Goal: Task Accomplishment & Management: Complete application form

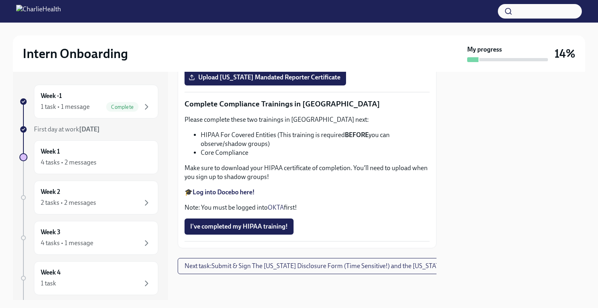
scroll to position [1755, 0]
click at [282, 81] on span "Upload [US_STATE] Mandated Reporter Certificate" at bounding box center [265, 77] width 150 height 8
click at [0, 0] on input "Upload [US_STATE] Mandated Reporter Certificate" at bounding box center [0, 0] width 0 height 0
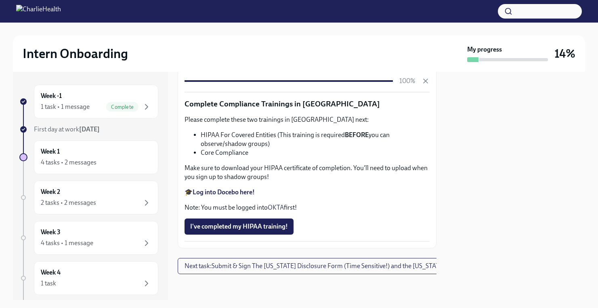
click at [440, 216] on div "Week -1 1 task • 1 message Complete First day at work [DATE] Week 1 4 tasks • 2…" at bounding box center [299, 186] width 572 height 228
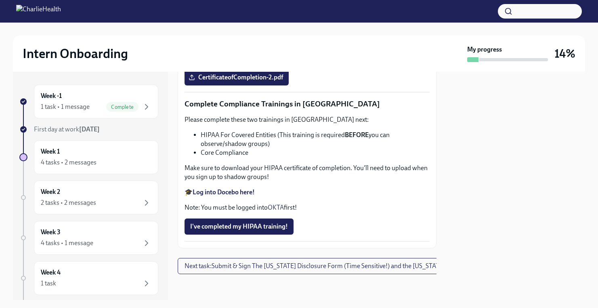
click at [263, 230] on span "I've completed my HIPAA training!" at bounding box center [239, 227] width 98 height 8
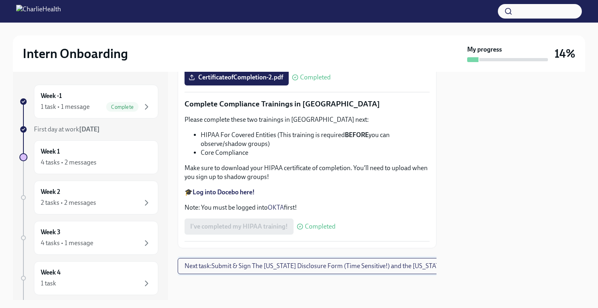
click at [383, 264] on span "Next task : Submit & Sign The [US_STATE] Disclosure Form (Time Sensitive!) and …" at bounding box center [340, 266] width 313 height 8
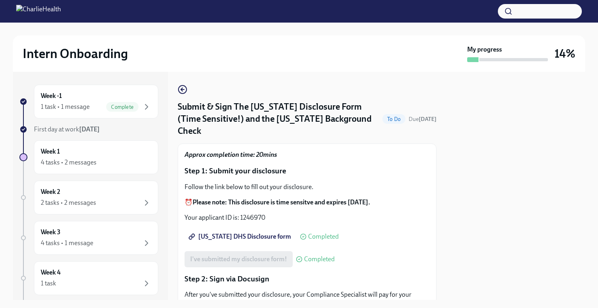
click at [415, 229] on div "[US_STATE] DHS Disclosure form Completed" at bounding box center [306, 237] width 245 height 16
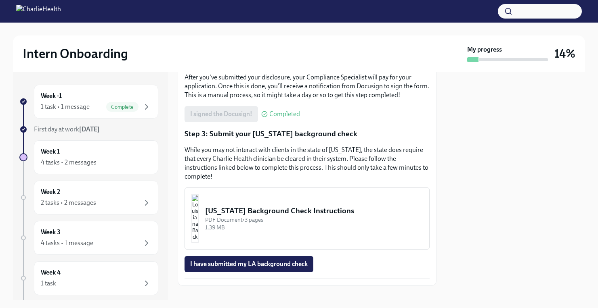
scroll to position [216, 0]
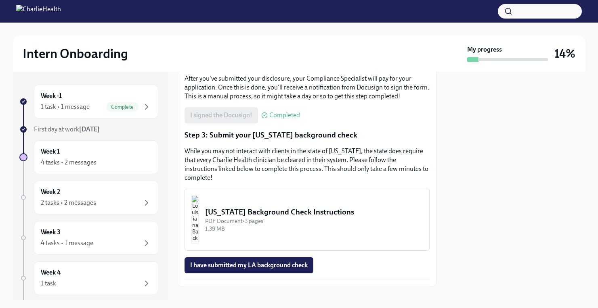
click at [232, 199] on button "[US_STATE] Background Check Instructions PDF Document • 3 pages 1.39 MB" at bounding box center [306, 220] width 245 height 62
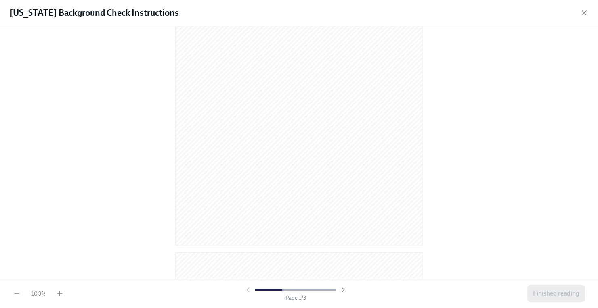
scroll to position [122, 0]
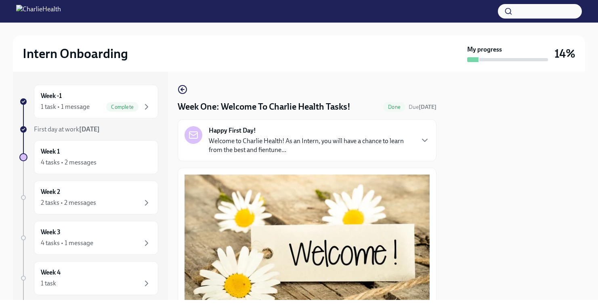
scroll to position [971, 0]
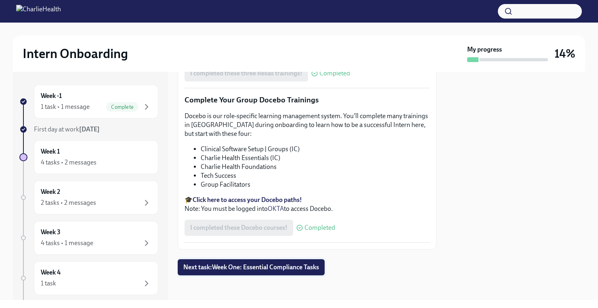
click at [258, 274] on button "Next task : Week One: Essential Compliance Tasks" at bounding box center [251, 267] width 147 height 16
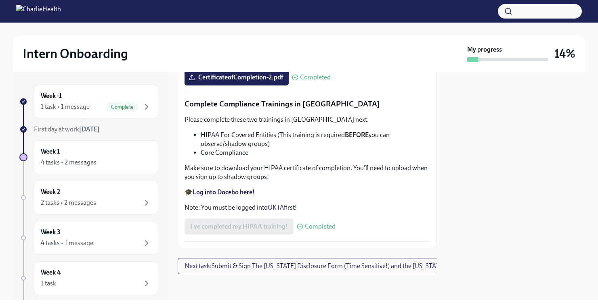
scroll to position [1896, 0]
click at [293, 264] on span "Next task : Submit & Sign The [US_STATE] Disclosure Form (Time Sensitive!) and …" at bounding box center [340, 266] width 313 height 8
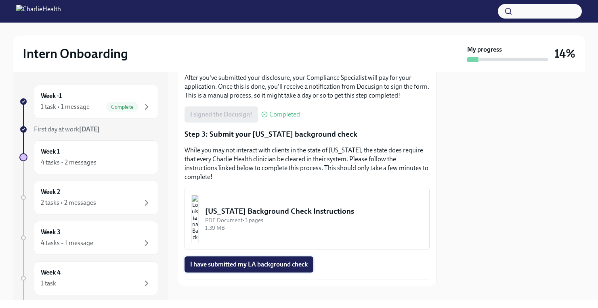
scroll to position [216, 0]
click at [253, 261] on span "I have submitted my LA background check" at bounding box center [248, 265] width 117 height 8
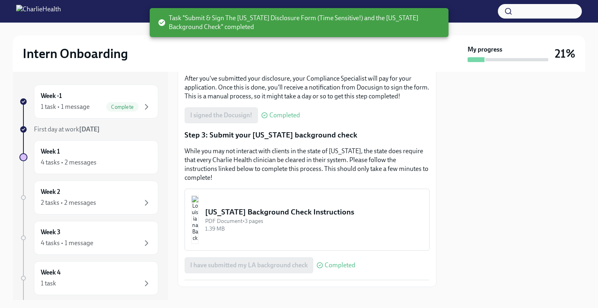
click at [317, 149] on p "While you may not interact with clients in the state of [US_STATE], the state d…" at bounding box center [306, 165] width 245 height 36
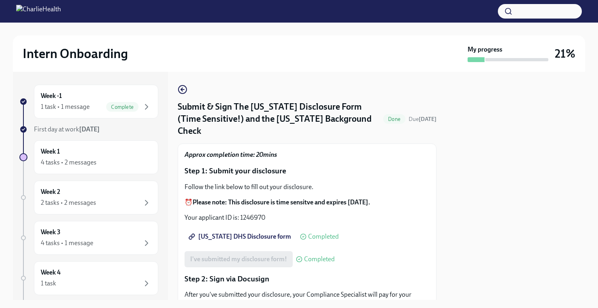
scroll to position [0, 0]
click at [82, 168] on div "Week 1 4 tasks • 2 messages" at bounding box center [96, 157] width 124 height 34
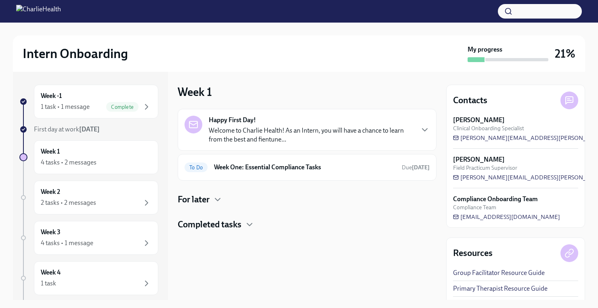
click at [228, 225] on h4 "Completed tasks" at bounding box center [210, 225] width 64 height 12
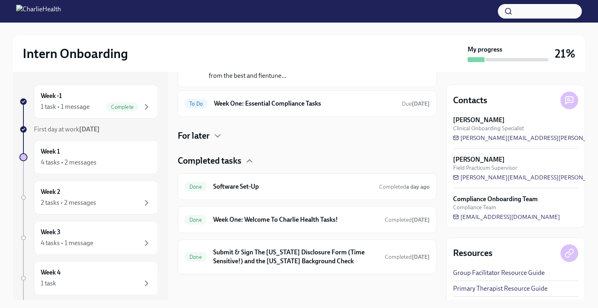
scroll to position [64, 0]
click at [218, 106] on h6 "Week One: Essential Compliance Tasks" at bounding box center [304, 103] width 181 height 9
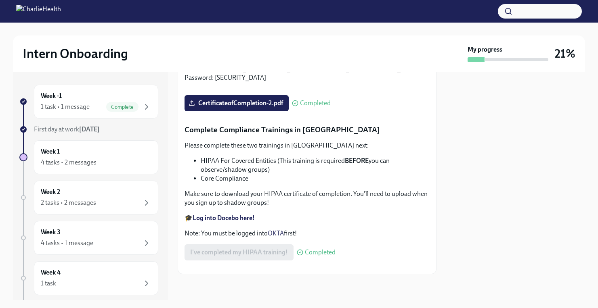
scroll to position [1870, 0]
click at [68, 155] on div "Week 1 4 tasks • 2 messages" at bounding box center [96, 157] width 111 height 20
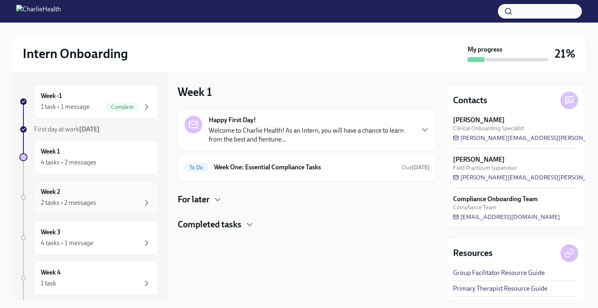
click at [70, 192] on div "Week 2 2 tasks • 2 messages" at bounding box center [96, 198] width 111 height 20
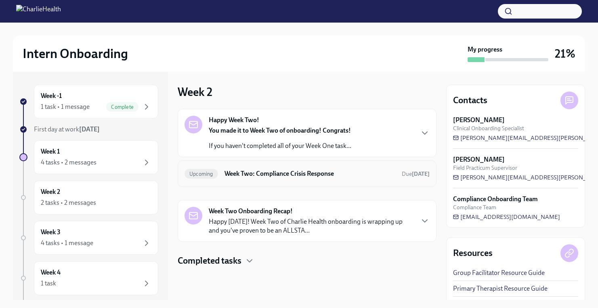
click at [248, 173] on h6 "Week Two: Compliance Crisis Response" at bounding box center [309, 173] width 171 height 9
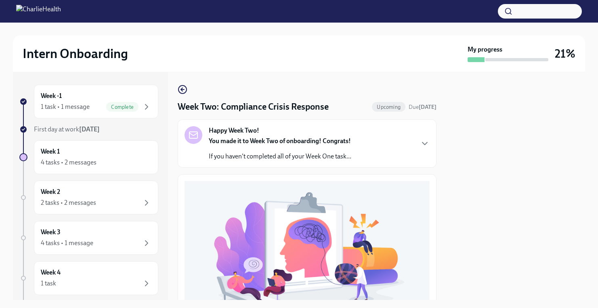
click at [249, 160] on p "If you haven't completed all of your Week One task..." at bounding box center [280, 156] width 142 height 9
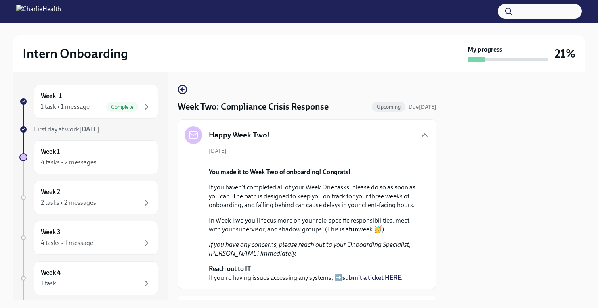
click at [254, 127] on div "Happy Week Two!" at bounding box center [227, 135] width 86 height 18
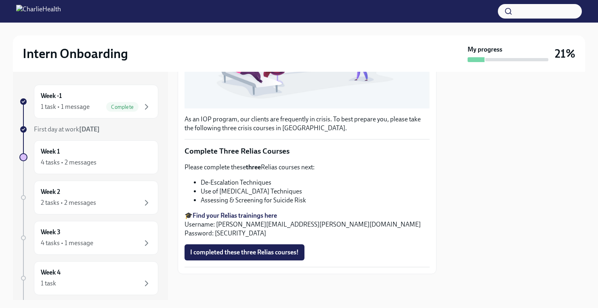
scroll to position [435, 0]
click at [261, 215] on strong "Find your Relias trainings here" at bounding box center [234, 216] width 84 height 8
click at [260, 255] on span "I completed these three Relias courses!" at bounding box center [244, 253] width 109 height 8
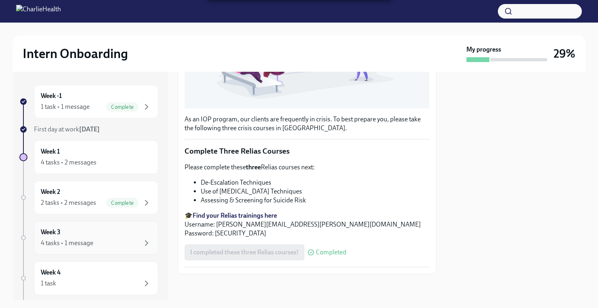
click at [108, 239] on div "4 tasks • 1 message" at bounding box center [96, 243] width 111 height 10
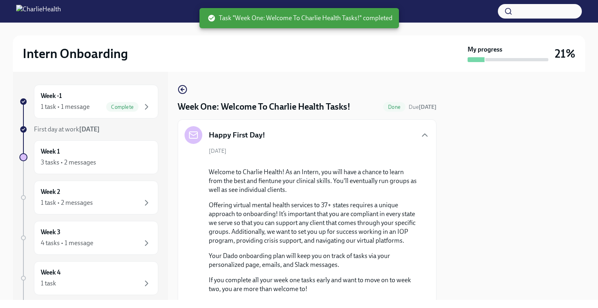
scroll to position [481, 0]
